Goal: Task Accomplishment & Management: Complete application form

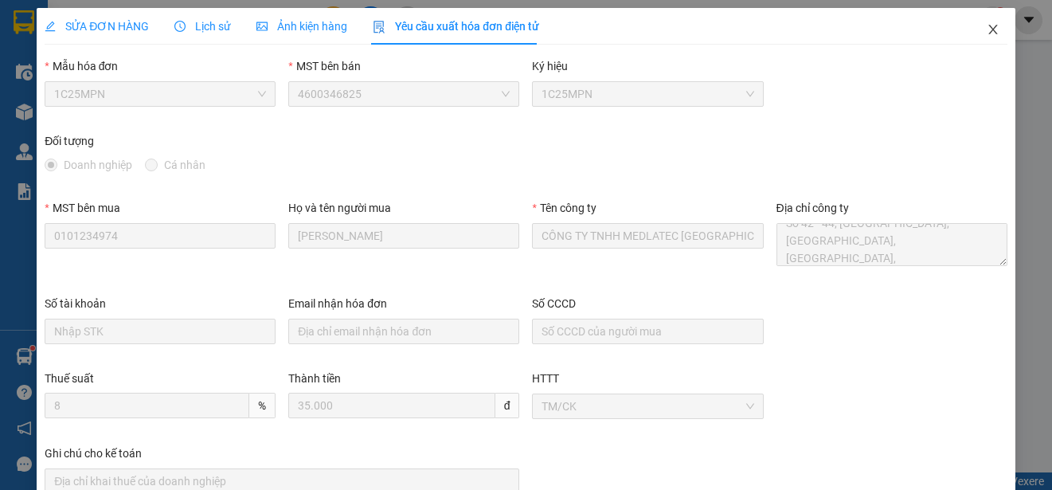
click at [987, 27] on icon "close" at bounding box center [993, 29] width 13 height 13
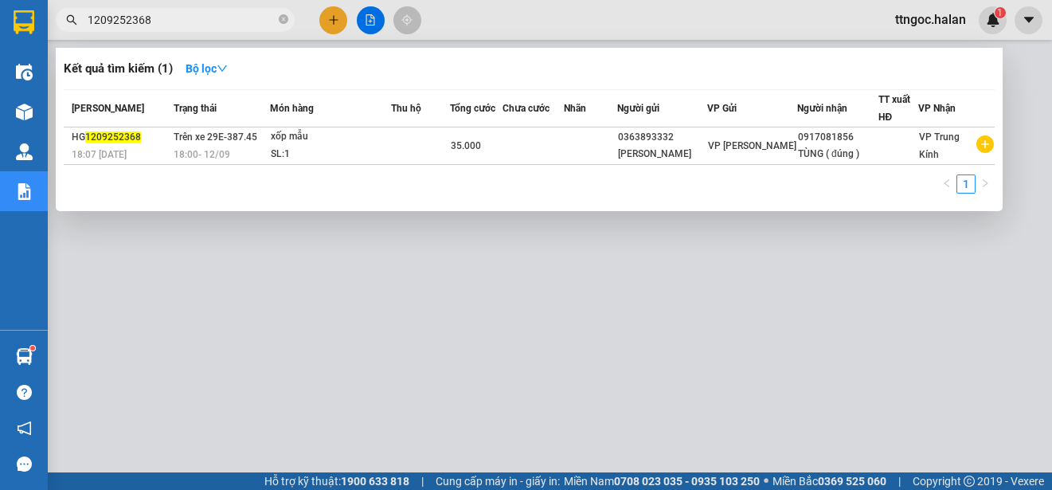
drag, startPoint x: 175, startPoint y: 19, endPoint x: 136, endPoint y: 21, distance: 39.0
click at [136, 21] on input "1209252368" at bounding box center [182, 20] width 188 height 18
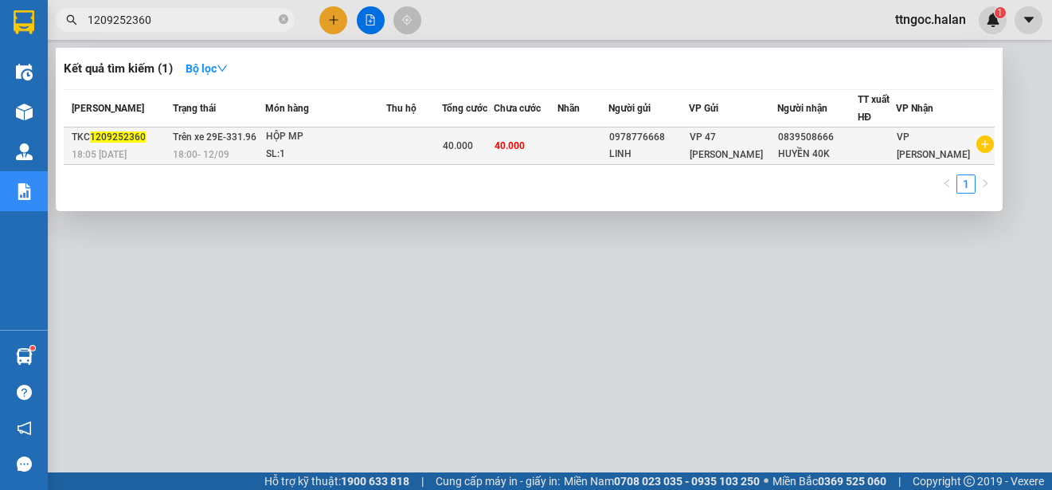
type input "1209252360"
click at [118, 140] on span "1209252360" at bounding box center [118, 136] width 56 height 11
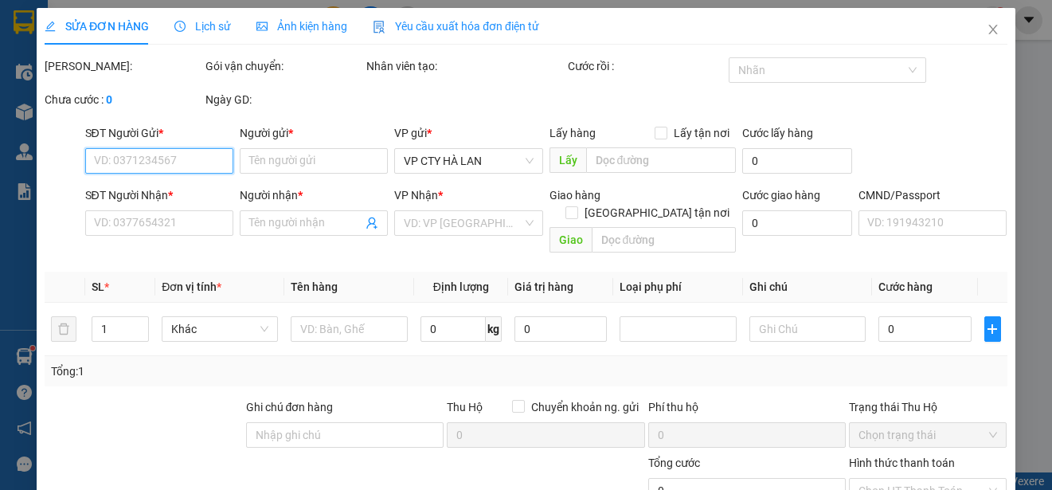
type input "0978776668"
type input "LINH"
type input "0839508666"
type input "HUYỀN 40K"
type input "40.000"
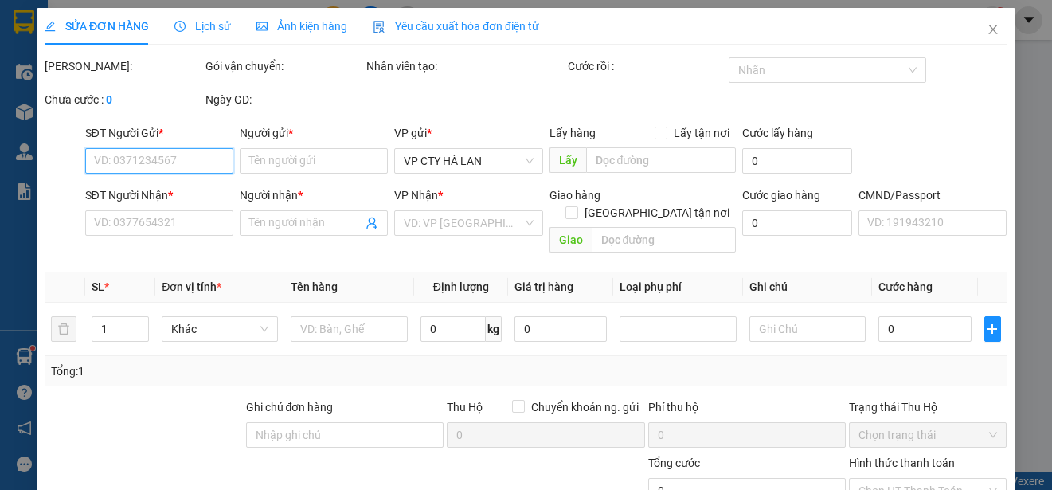
type input "40.000"
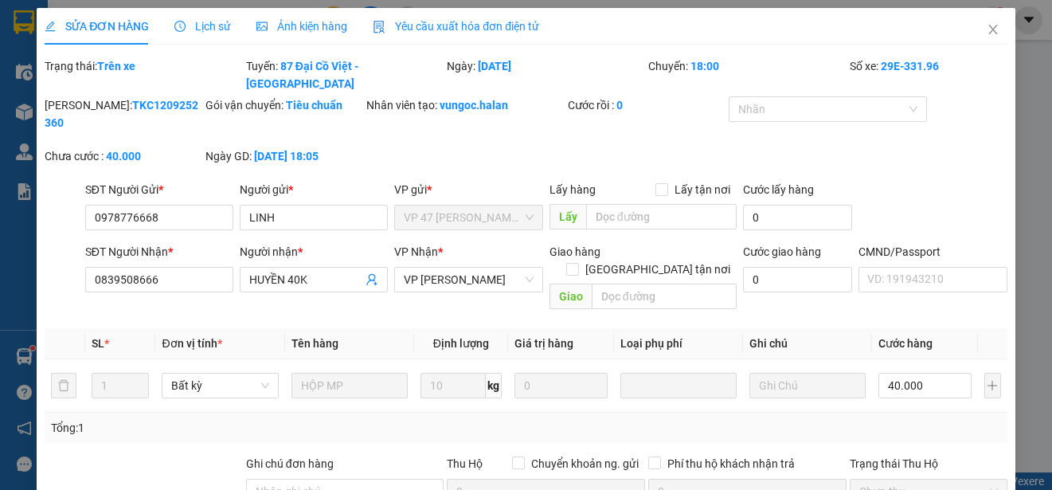
click at [440, 28] on span "Yêu cầu xuất hóa đơn điện tử" at bounding box center [456, 26] width 166 height 13
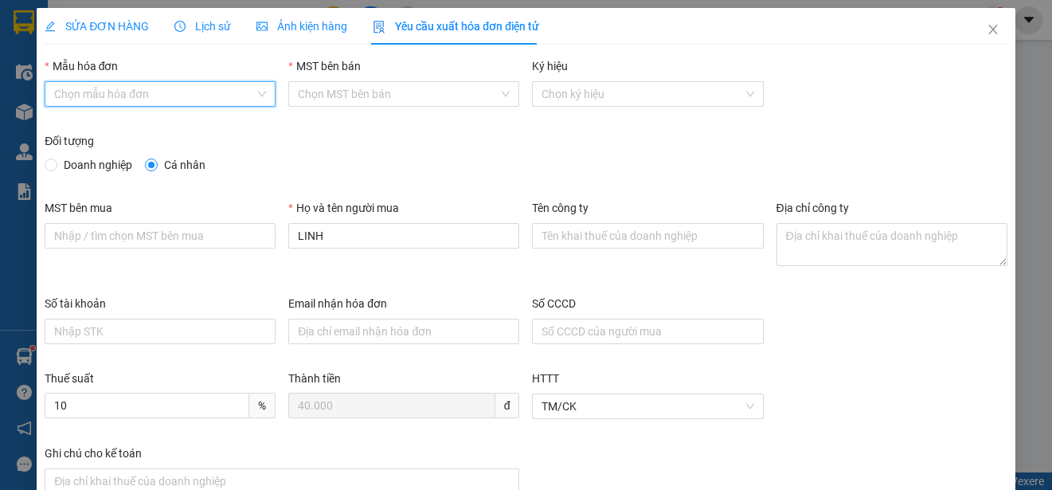
click at [190, 87] on input "Mẫu hóa đơn" at bounding box center [154, 94] width 201 height 24
click at [98, 132] on div "1C25MPN" at bounding box center [158, 126] width 209 height 18
type input "8"
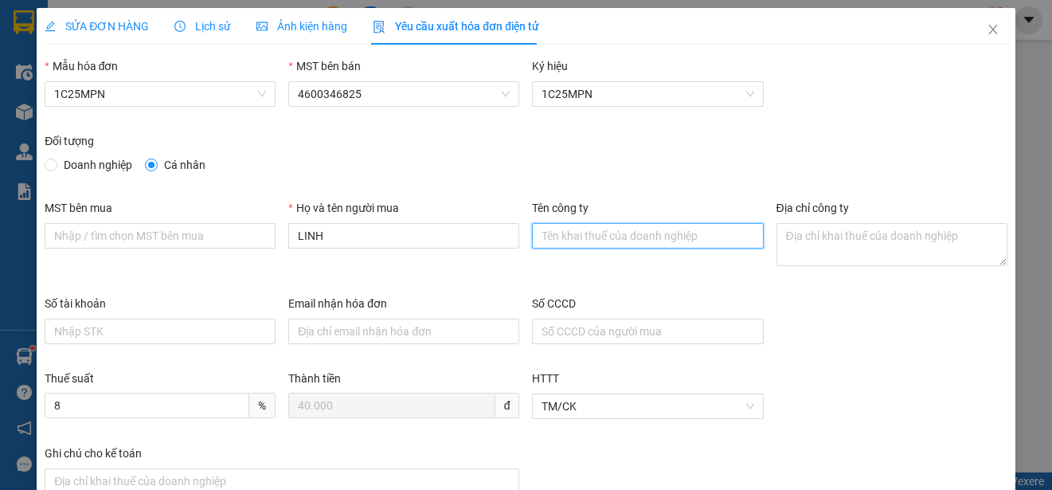
paste input "CÔNG TY TNHH THƯƠNG MẠI THCOS"
type input "CÔNG TY TNHH THƯƠNG MẠI THCOS"
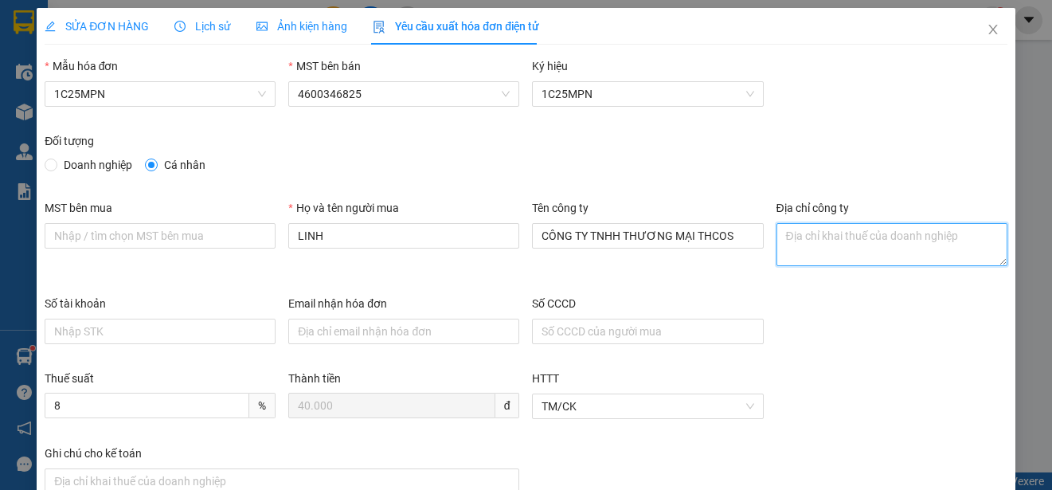
paste textarea "[STREET_ADDRESS][PERSON_NAME][PERSON_NAME]"
type textarea "[STREET_ADDRESS][PERSON_NAME][PERSON_NAME]"
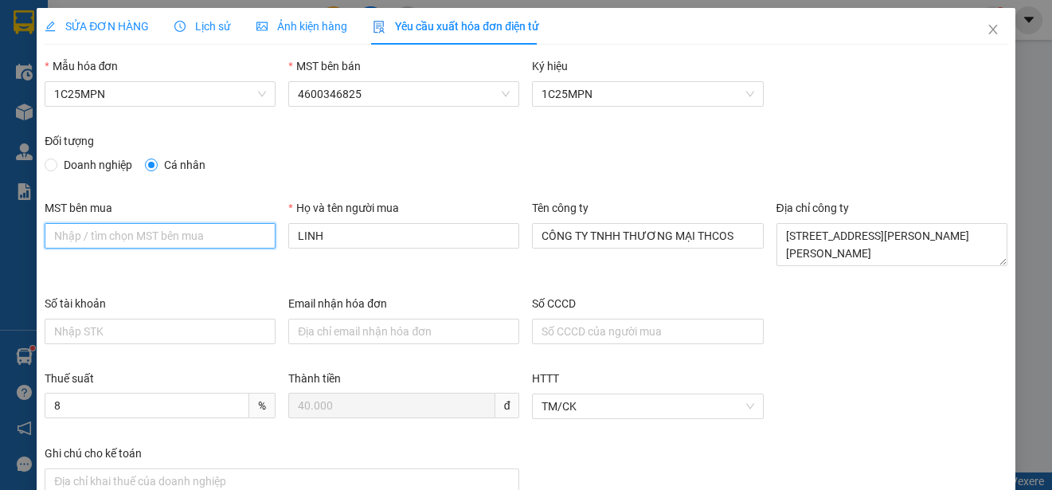
paste input "4601636598"
type input "4601636598"
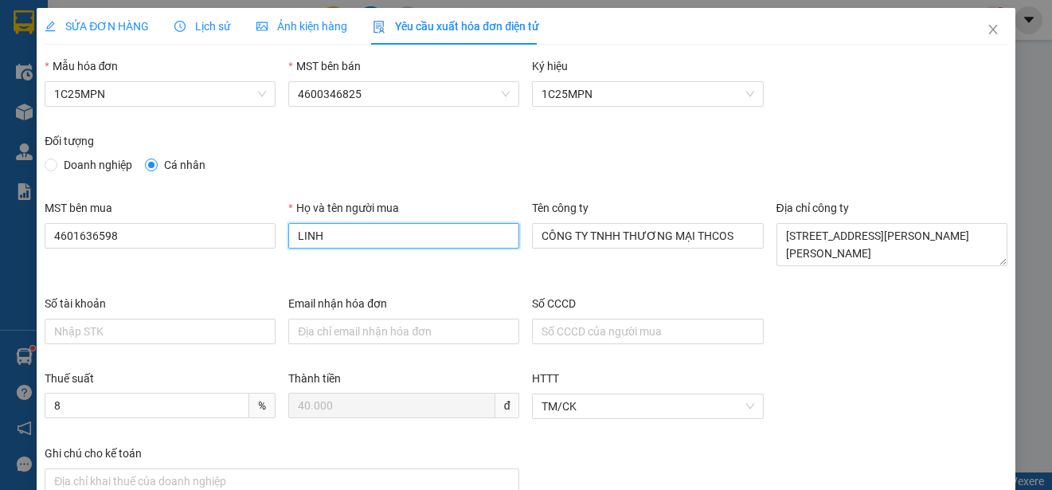
click at [356, 235] on input "LINH" at bounding box center [403, 235] width 231 height 25
type input "HUYỀN"
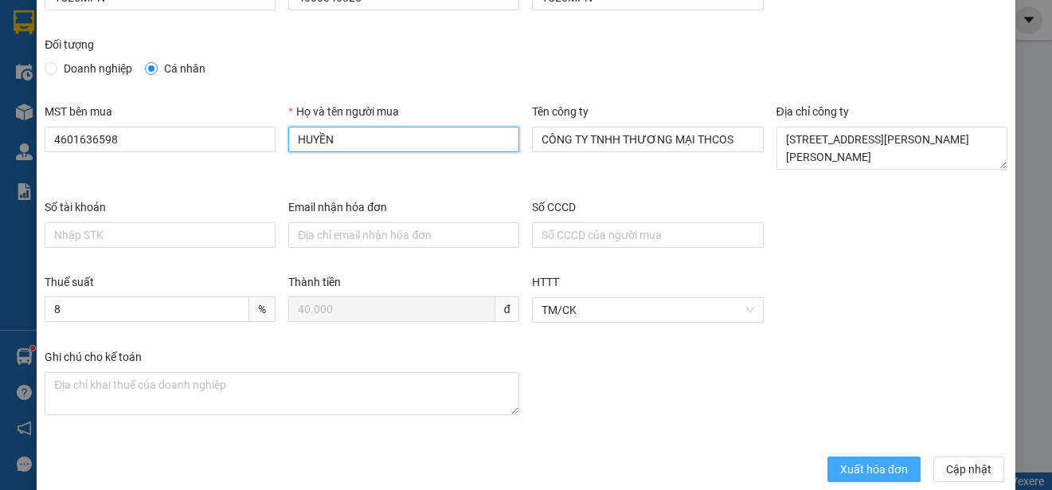
scroll to position [119, 0]
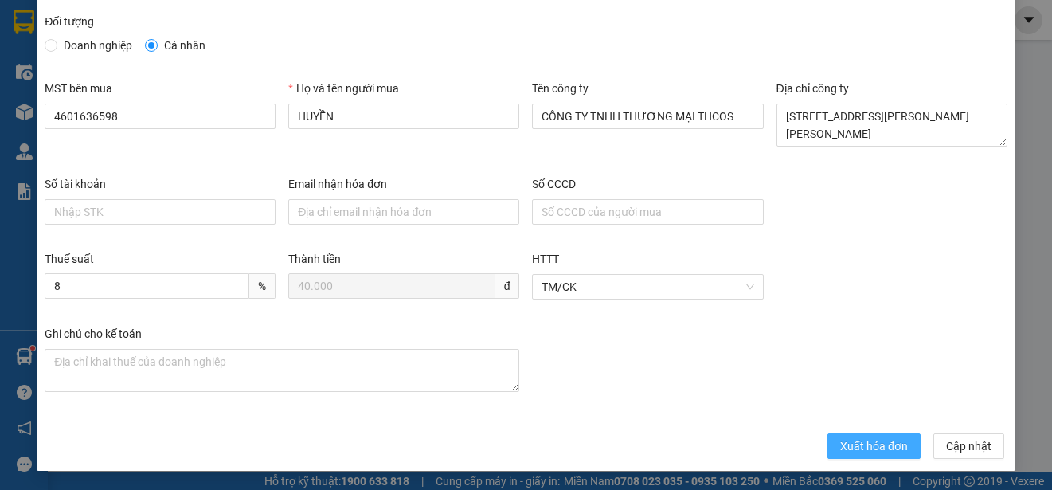
click at [877, 434] on button "Xuất hóa đơn" at bounding box center [873, 445] width 93 height 25
